Goal: Task Accomplishment & Management: Use online tool/utility

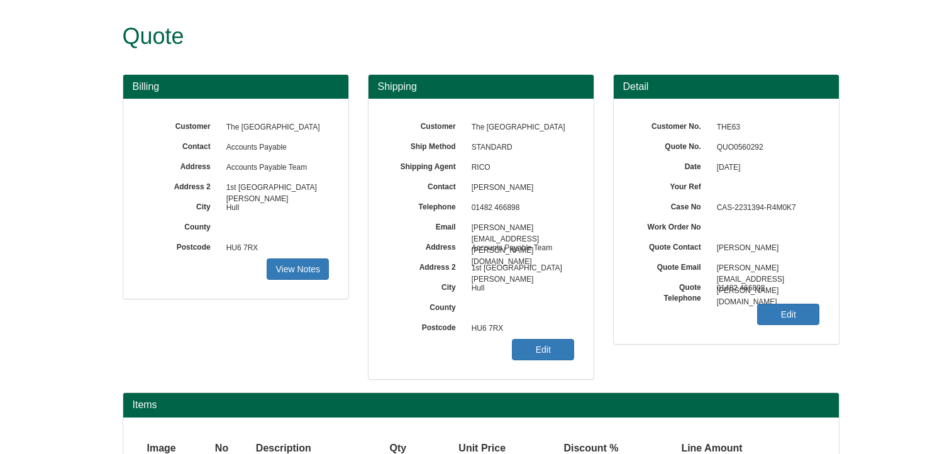
scroll to position [135, 0]
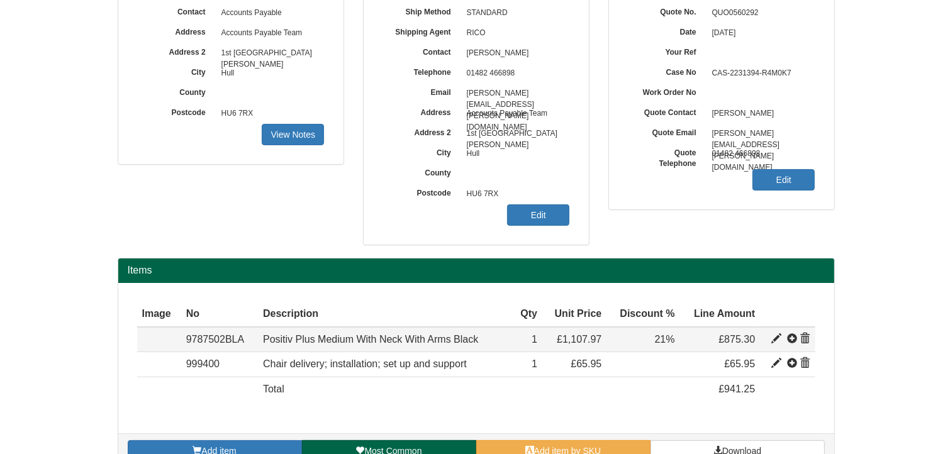
click at [772, 335] on span at bounding box center [776, 339] width 10 height 10
type input "Positiv Plus Medium With Neck With Arms Black"
type input "Bondai FR Black 8033"
type input "310.14"
type input "1107.97"
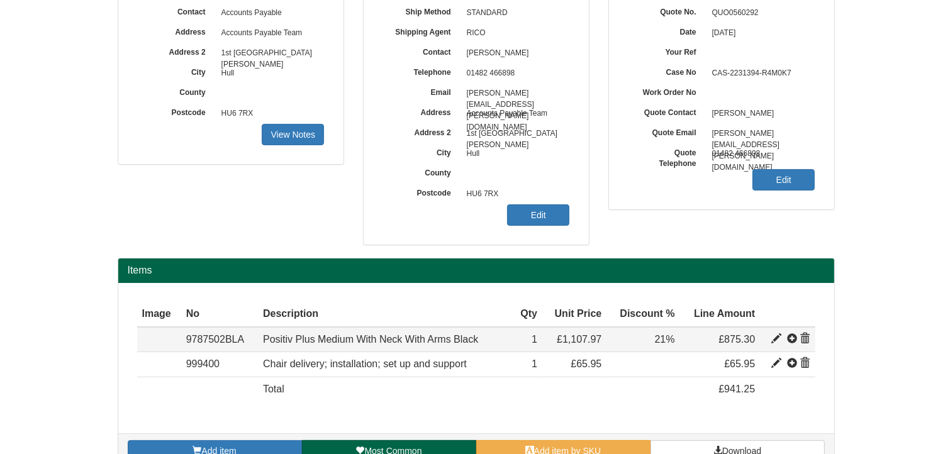
type input "1107.97"
type input "1"
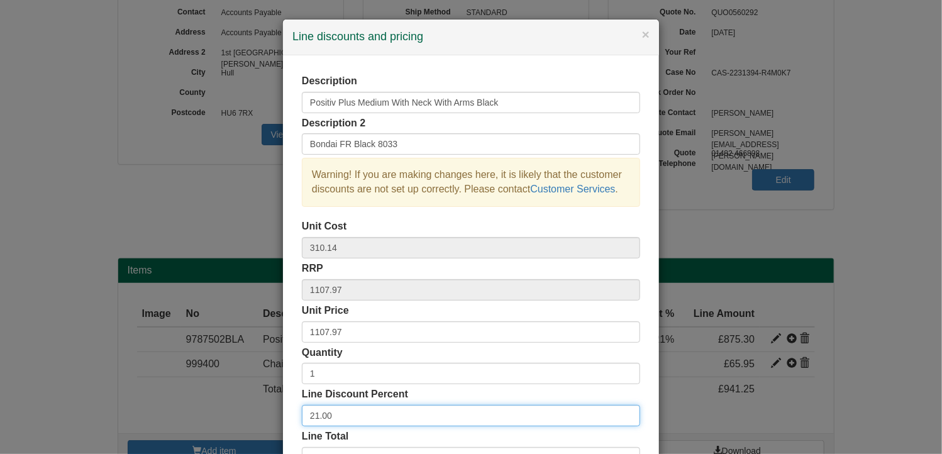
drag, startPoint x: 342, startPoint y: 414, endPoint x: 266, endPoint y: 404, distance: 76.2
click at [266, 404] on div "× Line discounts and pricing Description Positiv Plus Medium With Neck With Arm…" at bounding box center [471, 227] width 942 height 454
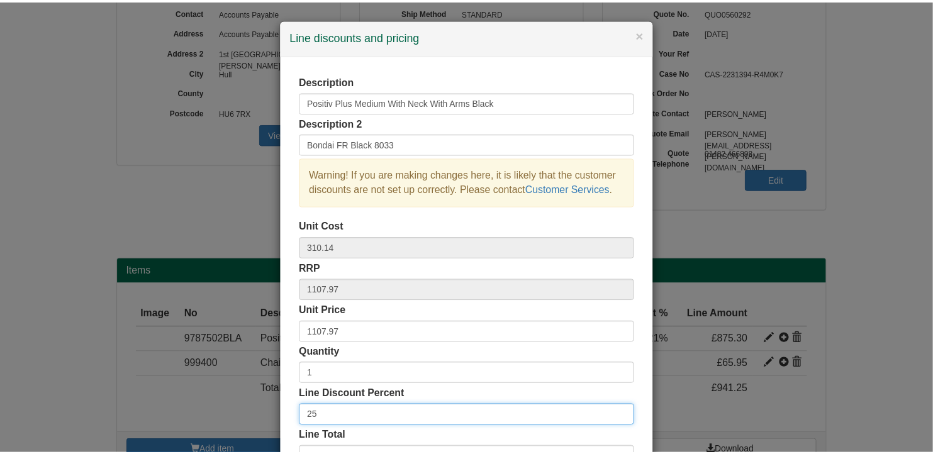
scroll to position [96, 0]
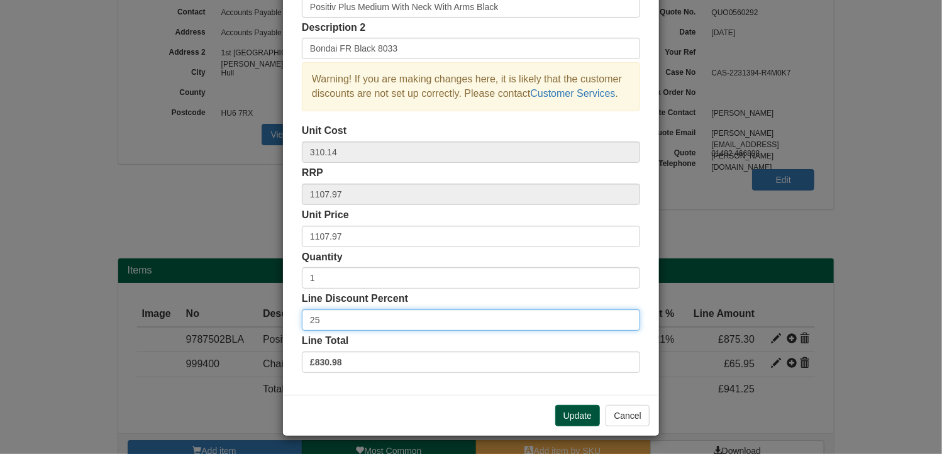
type input "25"
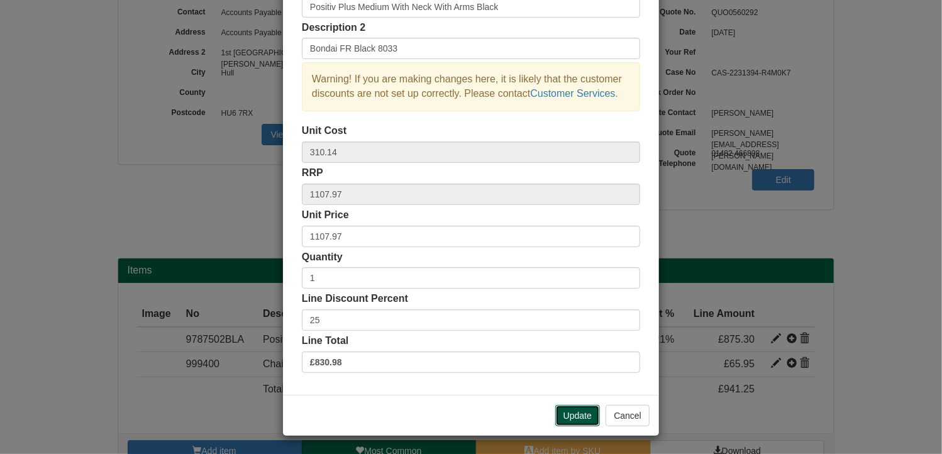
click at [571, 413] on button "Update" at bounding box center [577, 415] width 45 height 21
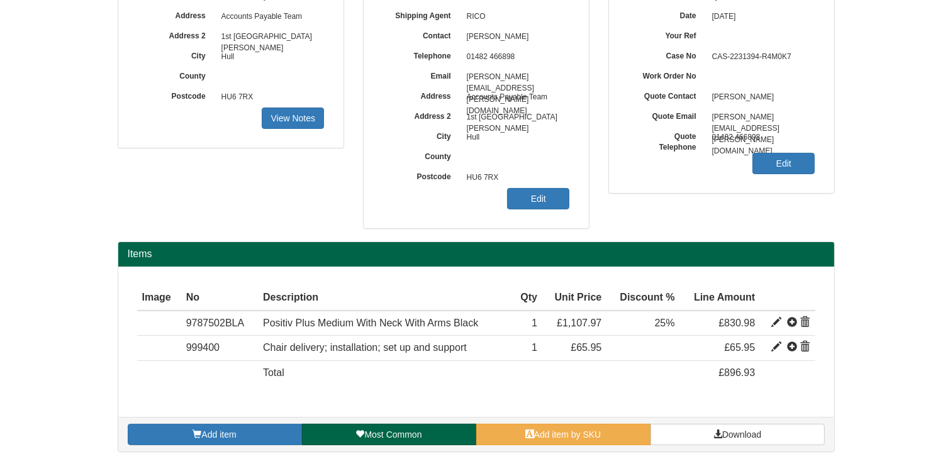
scroll to position [159, 0]
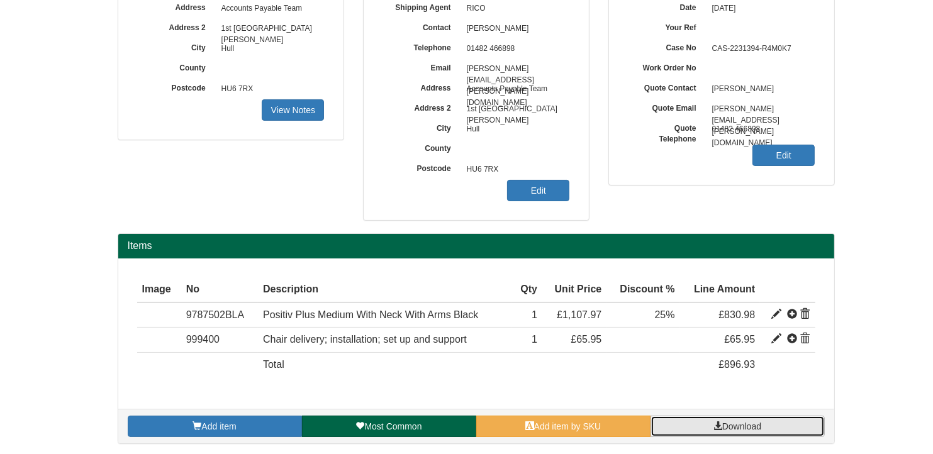
click at [779, 421] on link "Download" at bounding box center [737, 426] width 174 height 21
